Goal: Information Seeking & Learning: Find specific fact

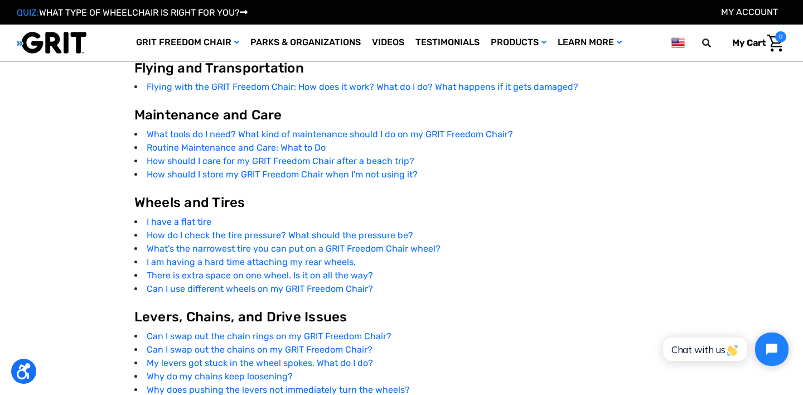
scroll to position [1997, 0]
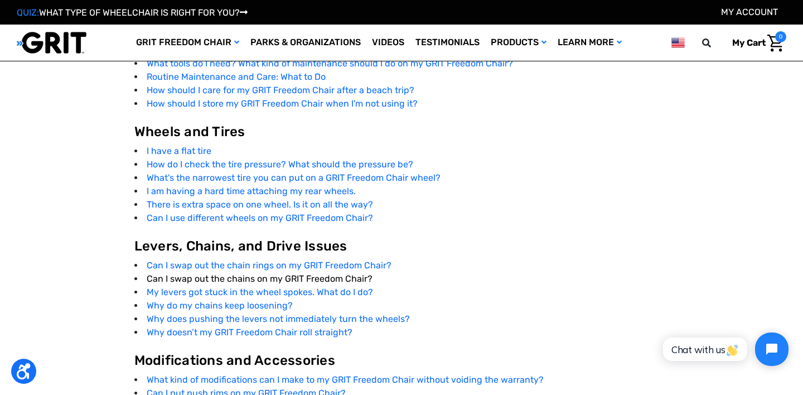
click at [343, 275] on link "Can I swap out the chains on my GRIT Freedom Chair?" at bounding box center [260, 278] width 226 height 11
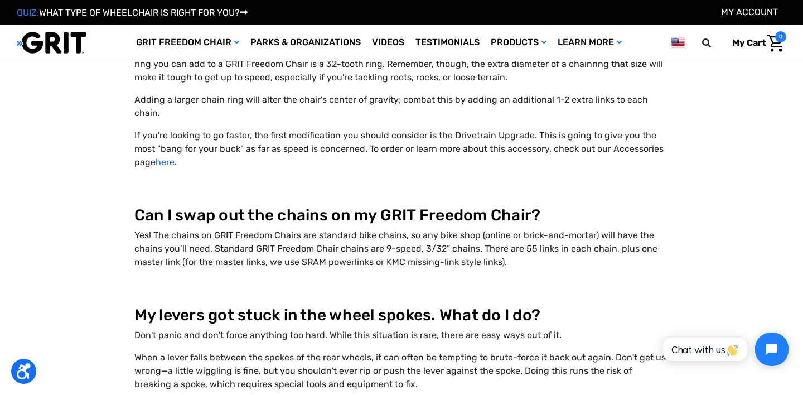
scroll to position [5135, 0]
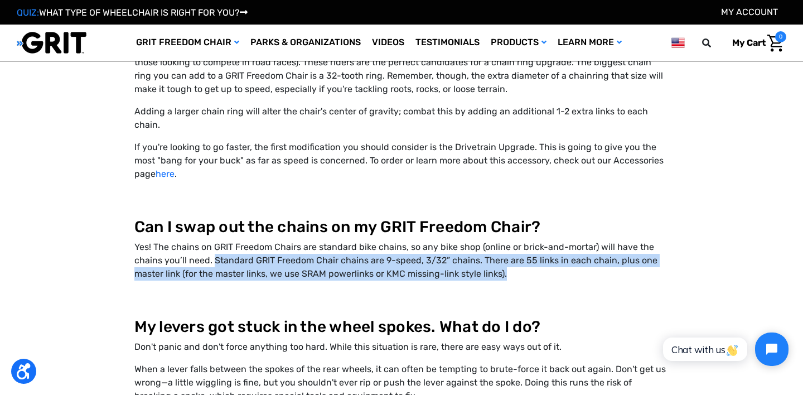
drag, startPoint x: 212, startPoint y: 207, endPoint x: 503, endPoint y: 219, distance: 290.7
click at [503, 240] on p "Yes! The chains on GRIT Freedom Chairs are standard bike chains, so any bike sh…" at bounding box center [401, 260] width 535 height 40
copy p "Standard GRIT Freedom Chair chains are 9-speed, 3/32” chains. There are 55 link…"
